Goal: Transaction & Acquisition: Purchase product/service

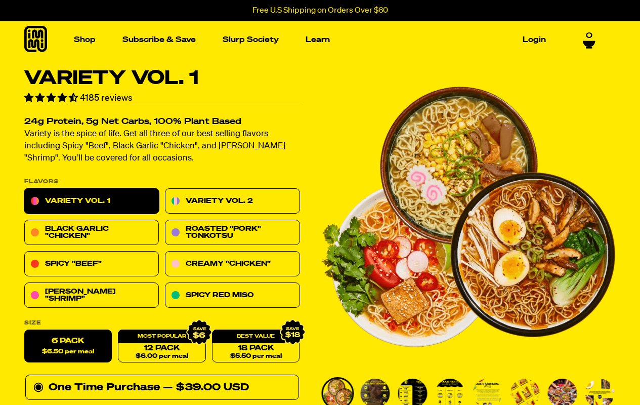
scroll to position [152, 0]
